Goal: Find specific page/section: Find specific page/section

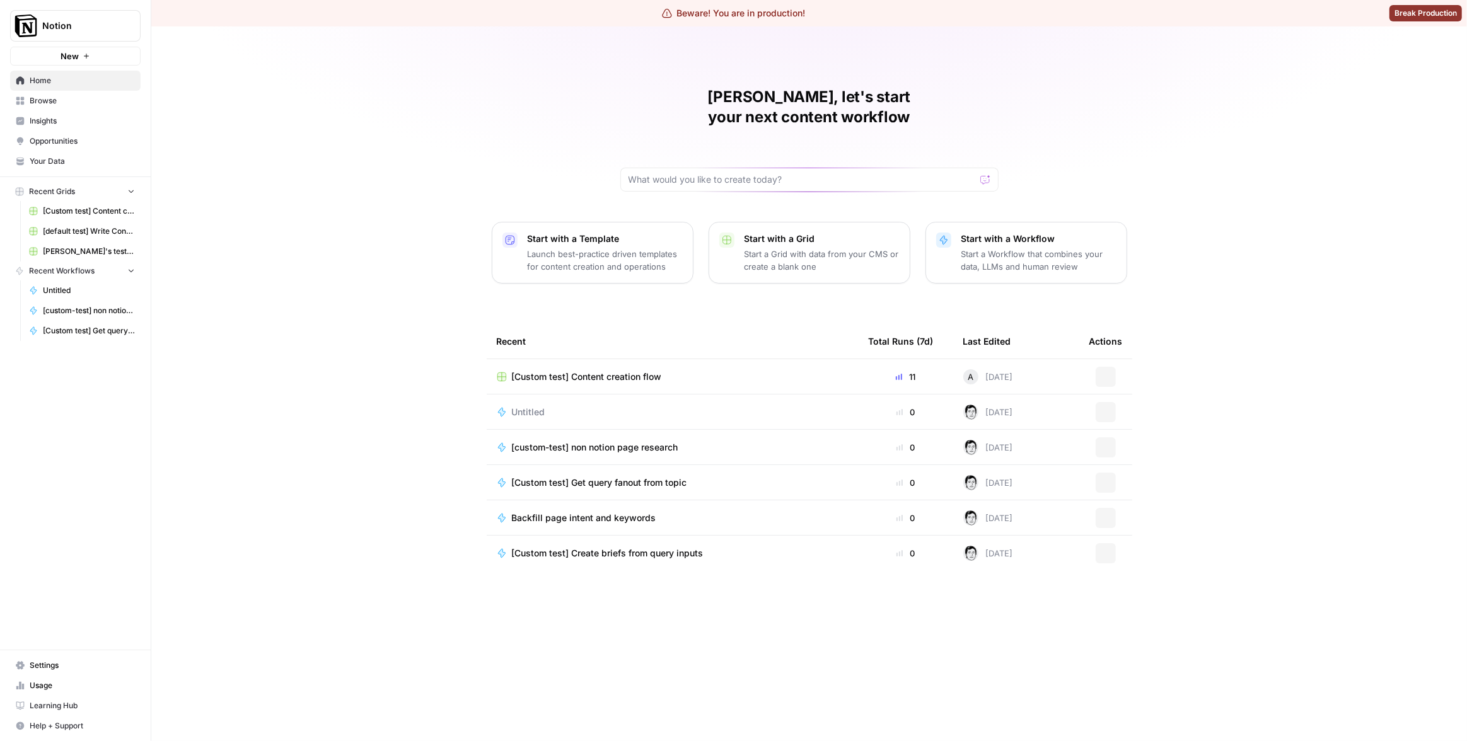
click at [67, 20] on span "Notion" at bounding box center [80, 26] width 76 height 13
click at [108, 66] on input "search" at bounding box center [122, 61] width 170 height 13
type input "kla"
click at [98, 96] on span "Klaviyo" at bounding box center [121, 94] width 166 height 13
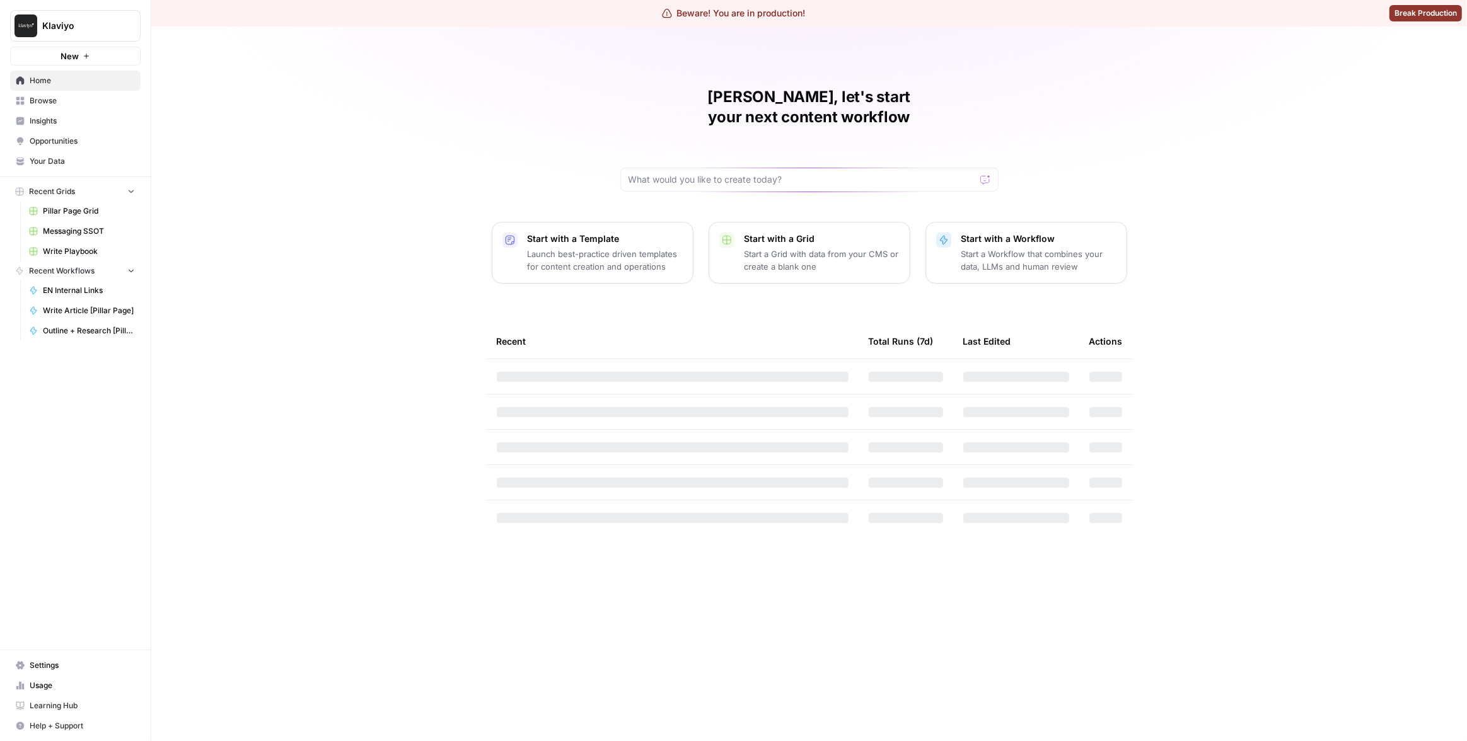
click at [46, 667] on span "Settings" at bounding box center [82, 665] width 105 height 11
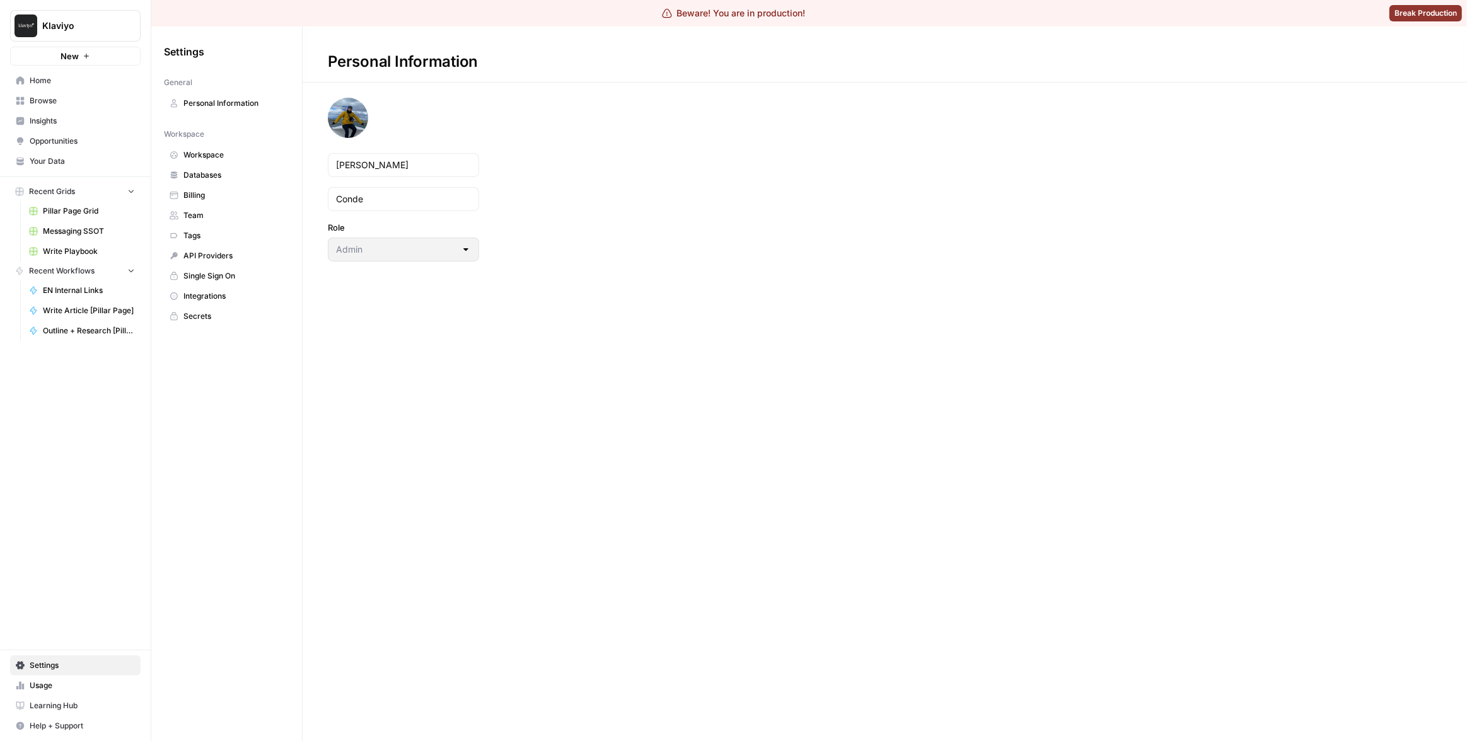
click at [204, 162] on link "Workspace" at bounding box center [226, 155] width 125 height 20
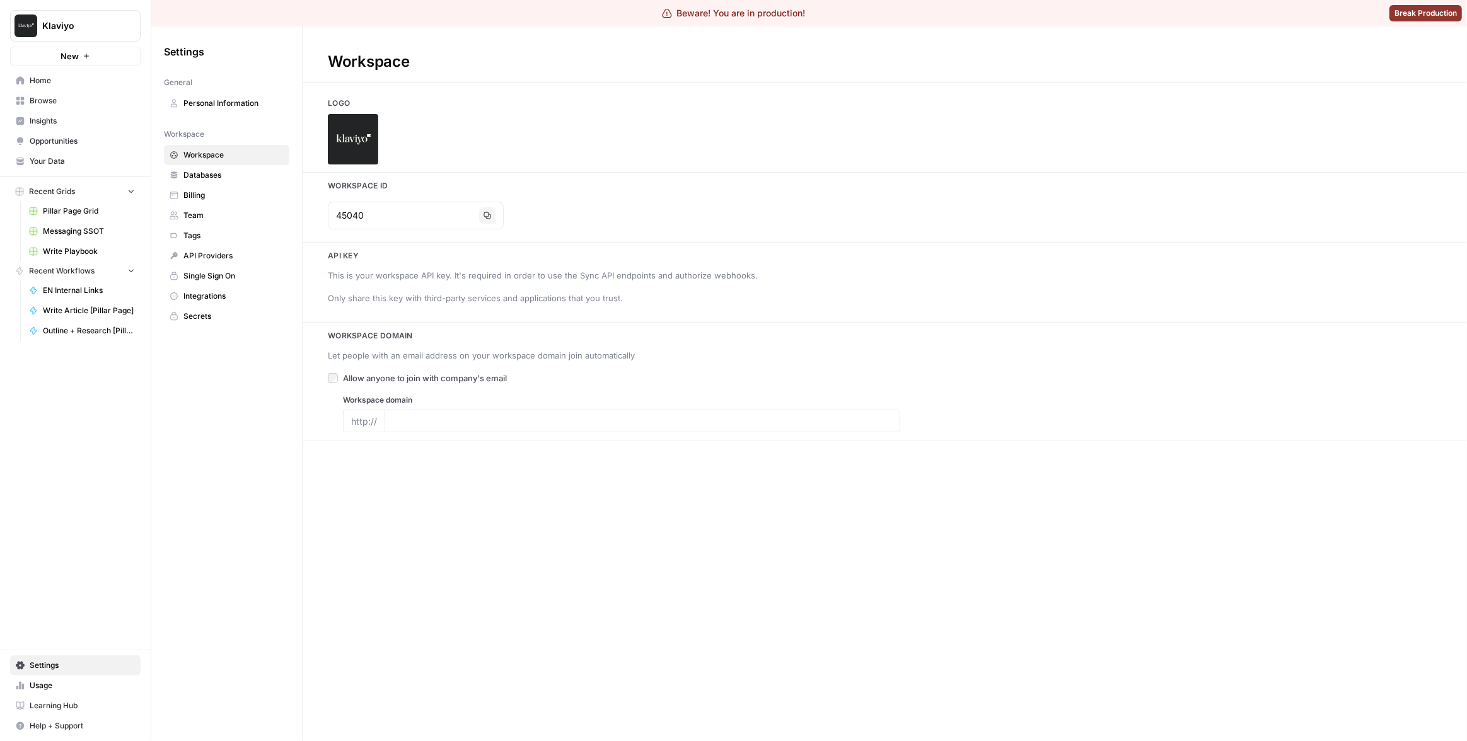
type input "klaviyo.com"
click at [34, 121] on span "Insights" at bounding box center [82, 120] width 105 height 11
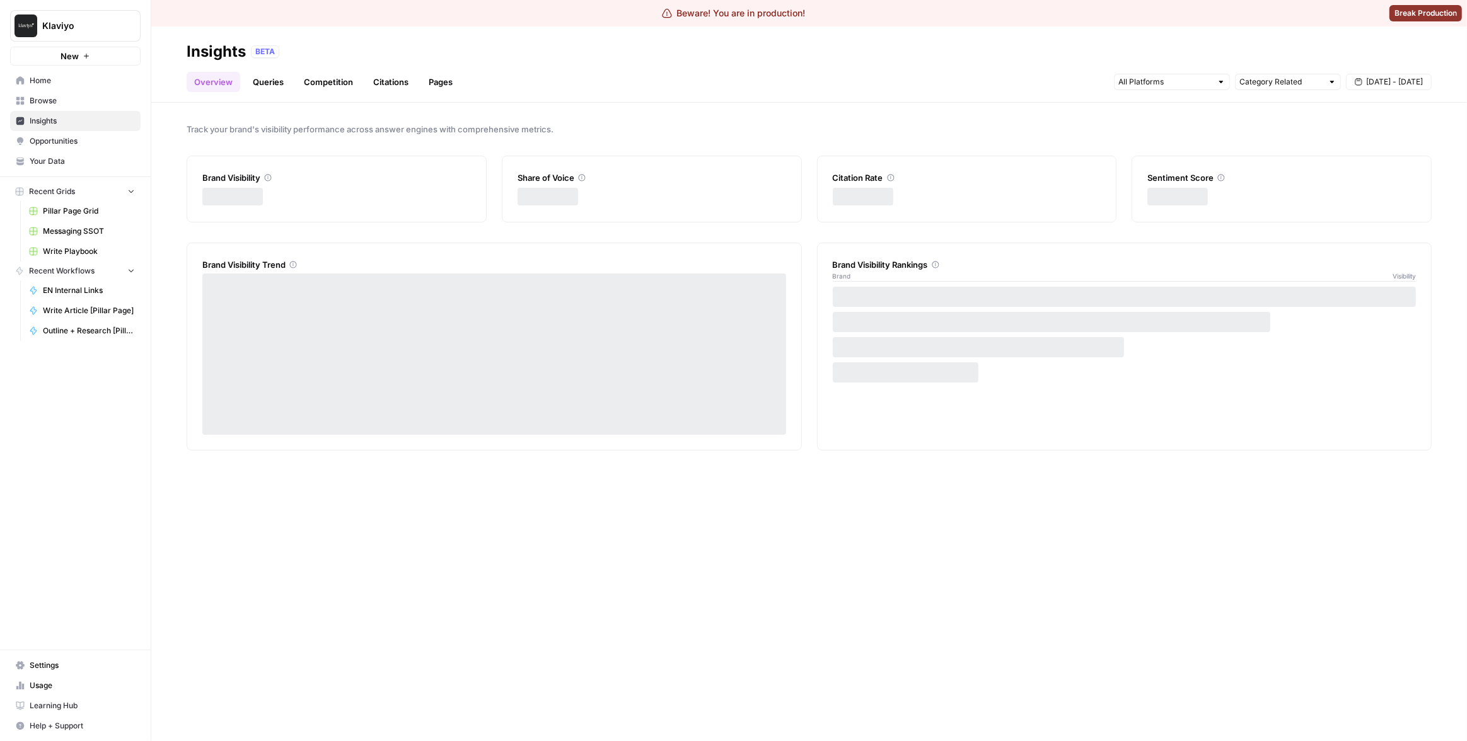
click at [42, 104] on span "Browse" at bounding box center [82, 100] width 105 height 11
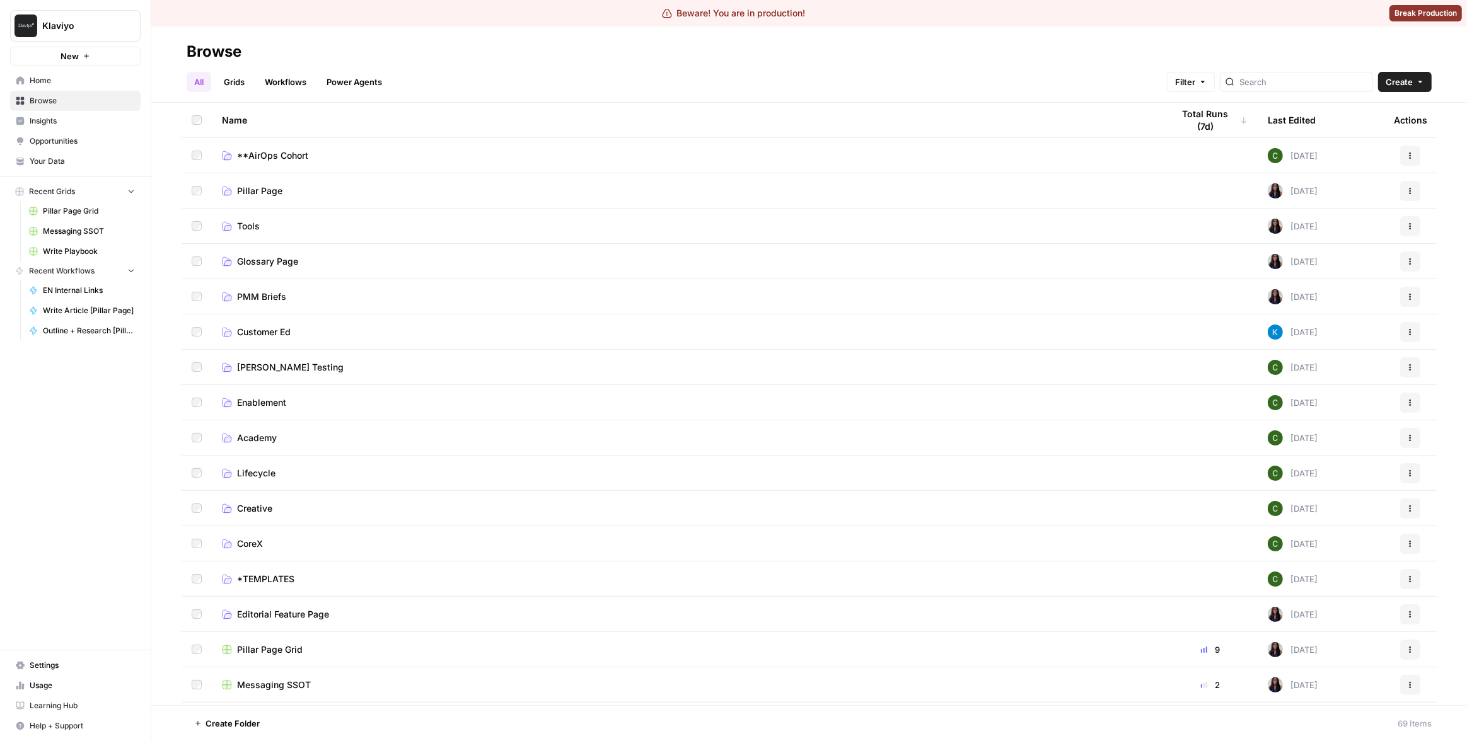
click at [93, 127] on link "Insights" at bounding box center [75, 121] width 130 height 20
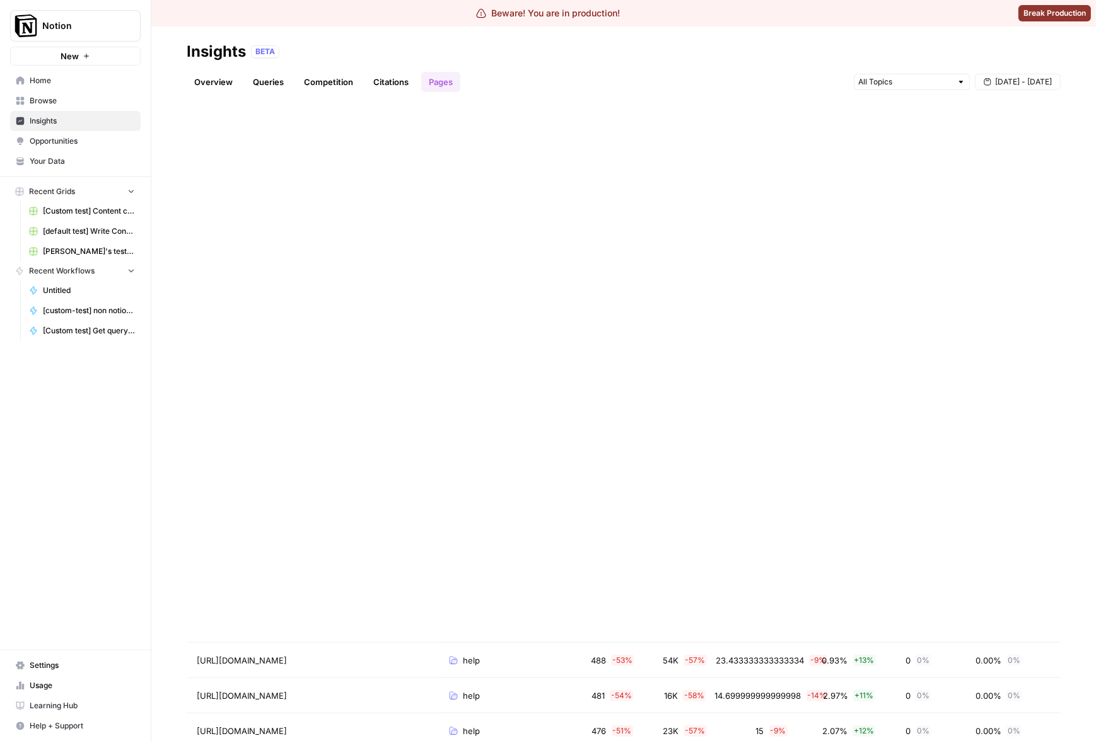
scroll to position [1667, 0]
